Goal: Leave review/rating: Leave review/rating

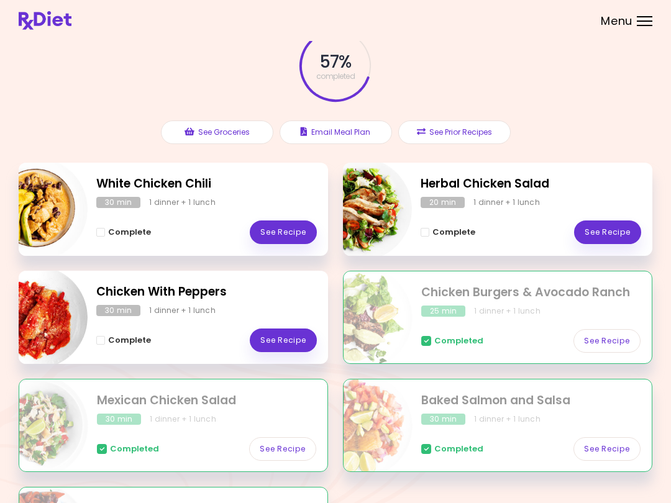
scroll to position [62, 0]
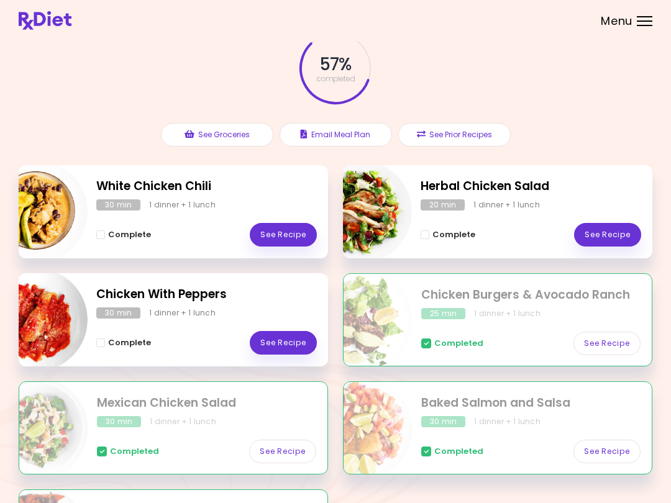
click at [292, 343] on link "See Recipe" at bounding box center [283, 343] width 67 height 24
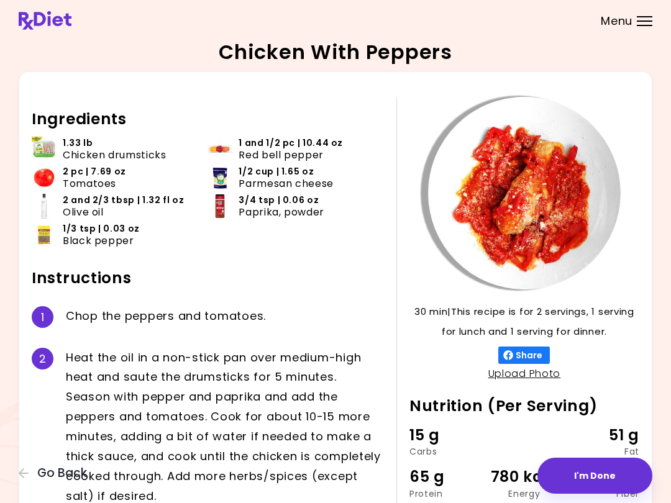
click at [20, 475] on icon "button" at bounding box center [24, 473] width 10 height 10
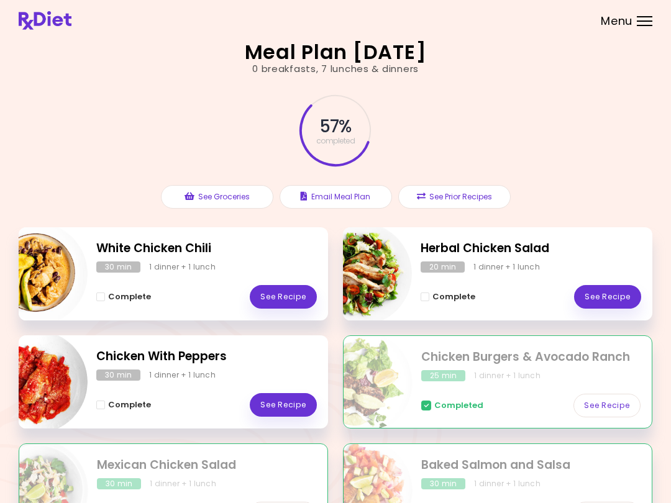
click at [617, 287] on link "See Recipe" at bounding box center [607, 297] width 67 height 24
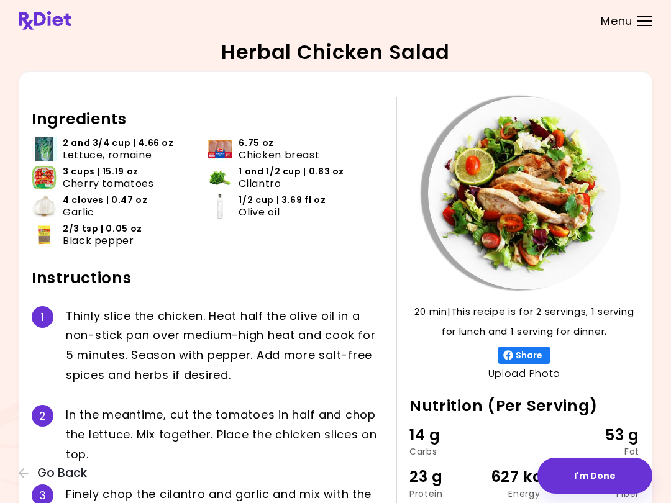
click at [609, 473] on button "I'm Done" at bounding box center [594, 476] width 115 height 36
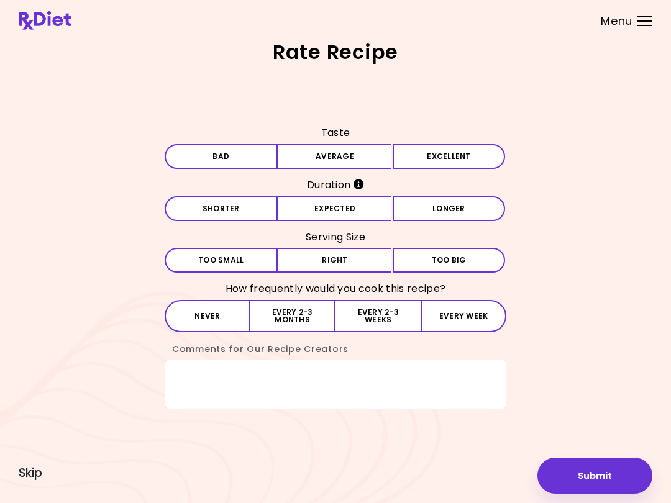
click at [358, 153] on button "Average" at bounding box center [334, 156] width 113 height 25
click at [364, 211] on button "Expected" at bounding box center [334, 208] width 113 height 25
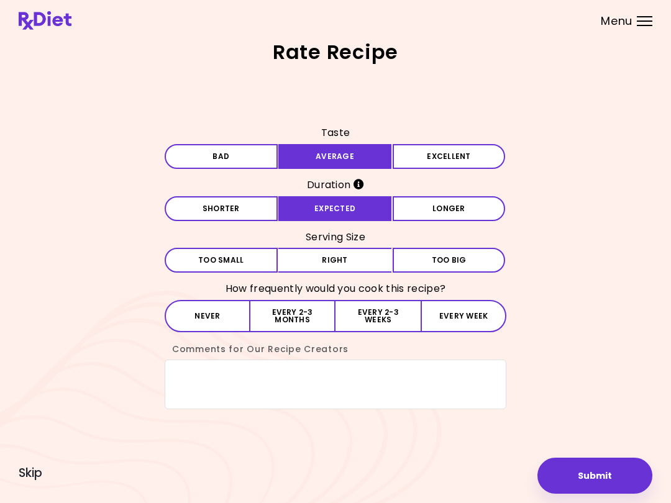
click at [356, 260] on button "Right" at bounding box center [334, 260] width 113 height 25
click at [291, 311] on button "Every 2-3 months" at bounding box center [292, 316] width 85 height 32
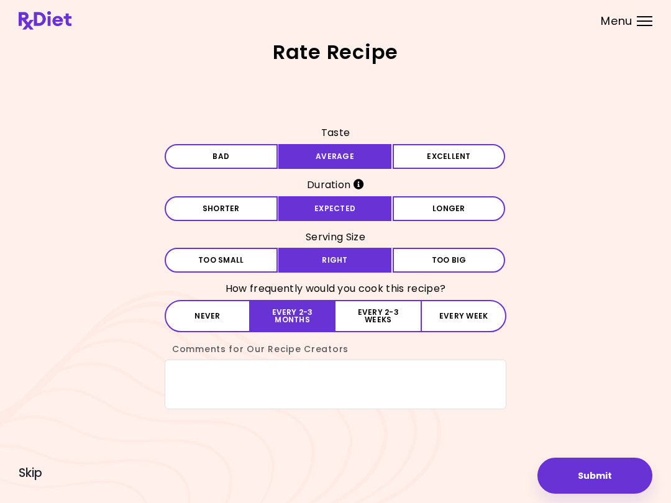
click at [594, 474] on button "Submit" at bounding box center [594, 476] width 115 height 36
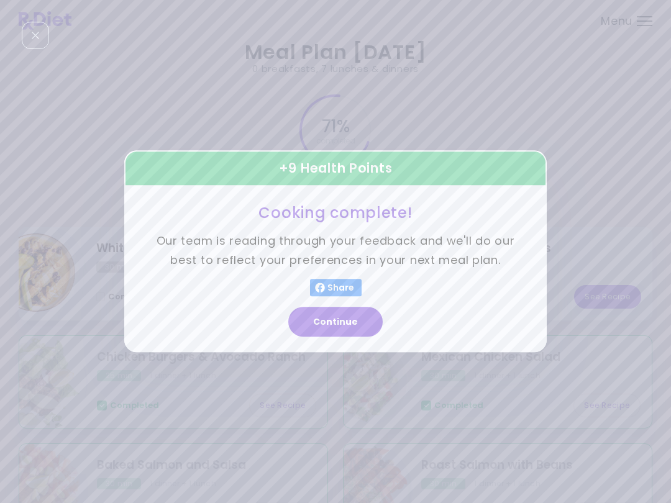
click at [350, 320] on button "Continue" at bounding box center [335, 322] width 94 height 30
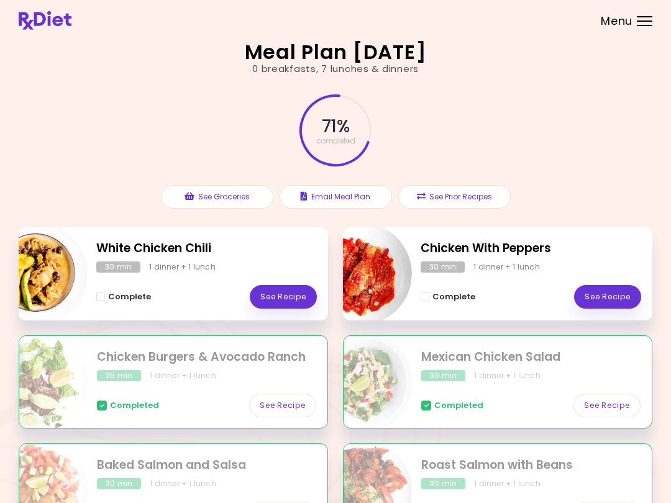
click at [461, 499] on div "Completed See Recipe" at bounding box center [530, 507] width 219 height 36
